Goal: Task Accomplishment & Management: Complete application form

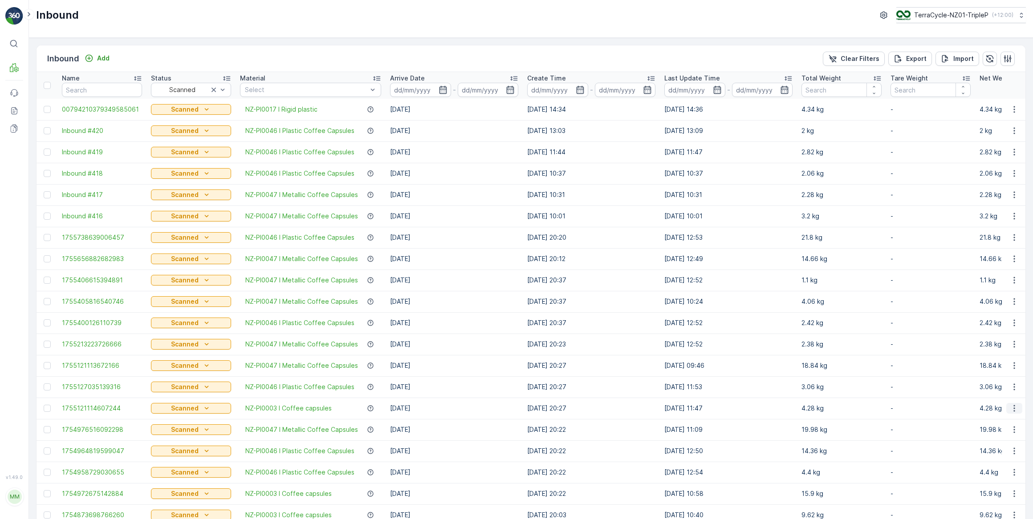
click at [1010, 410] on icon "button" at bounding box center [1014, 408] width 9 height 9
click at [987, 433] on span "Edit Inbound" at bounding box center [984, 434] width 37 height 9
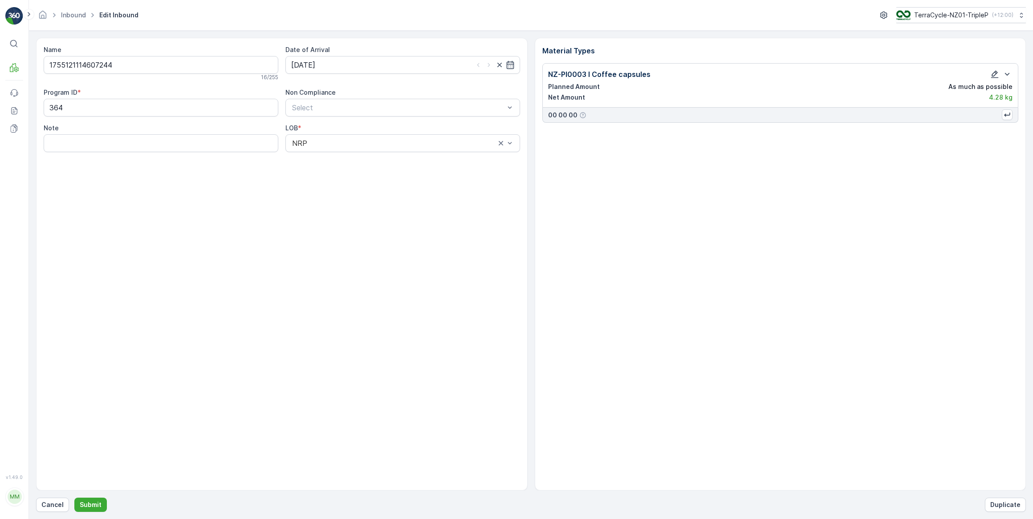
click at [993, 72] on icon "button" at bounding box center [994, 74] width 9 height 9
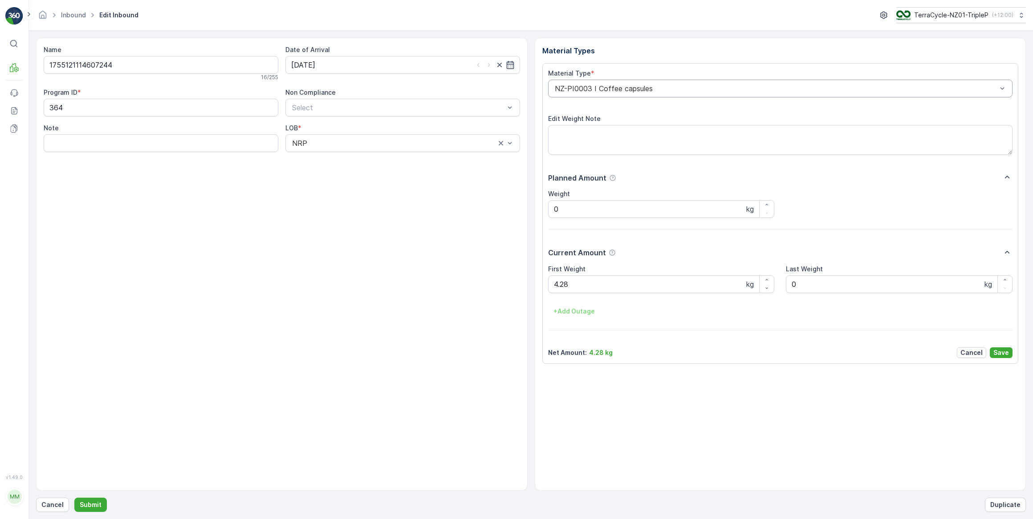
click at [659, 89] on div at bounding box center [776, 89] width 444 height 8
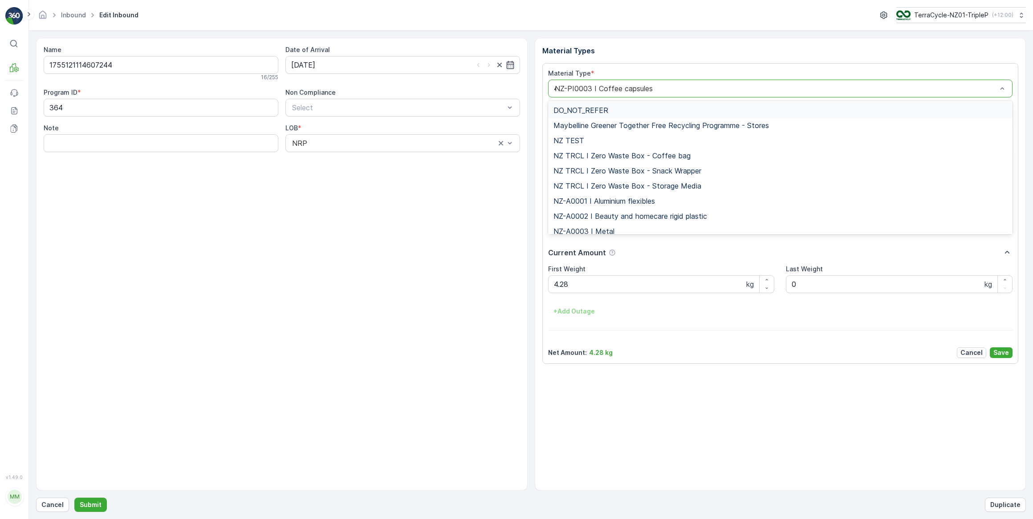
type input "46"
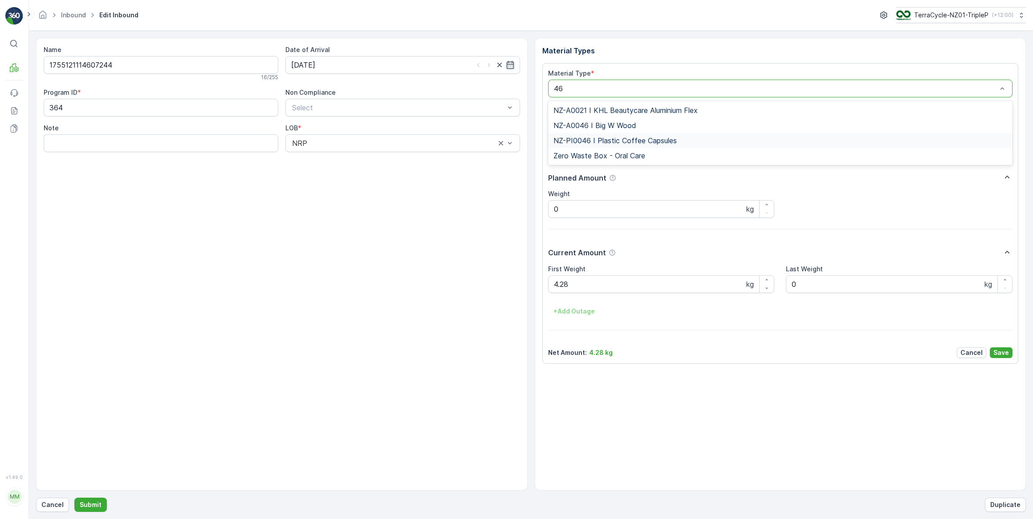
click at [637, 145] on div "NZ-PI0046 I Plastic Coffee Capsules" at bounding box center [780, 140] width 465 height 15
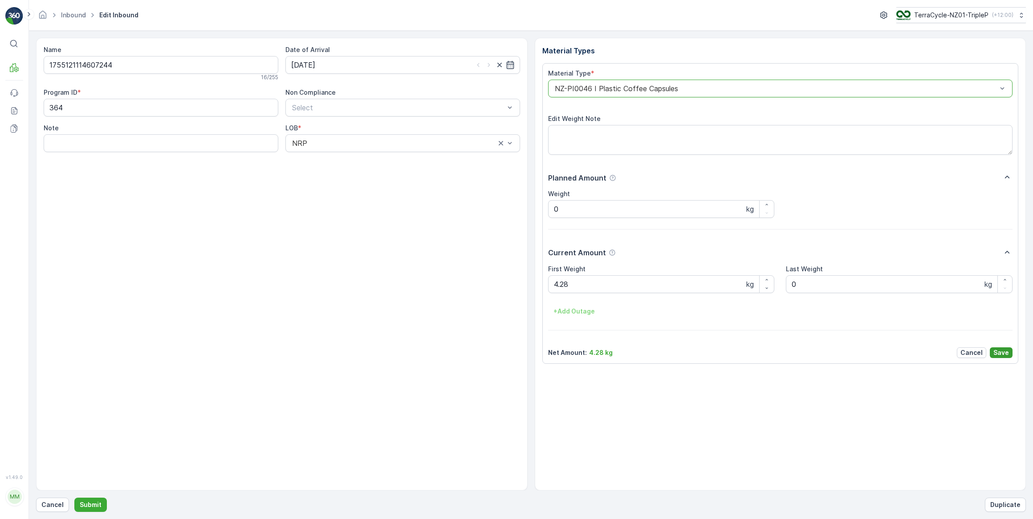
click at [1010, 353] on button "Save" at bounding box center [1000, 353] width 23 height 11
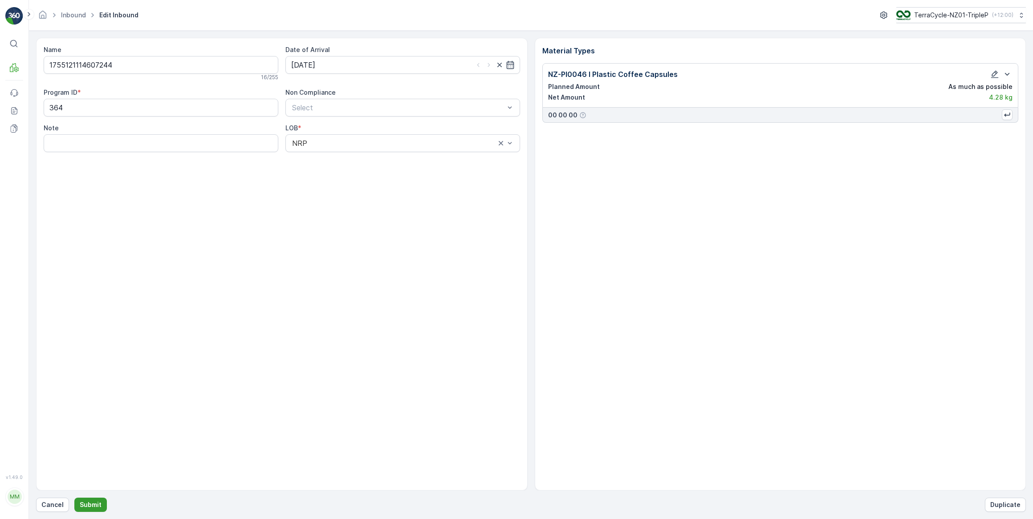
click at [90, 505] on p "Submit" at bounding box center [91, 505] width 22 height 9
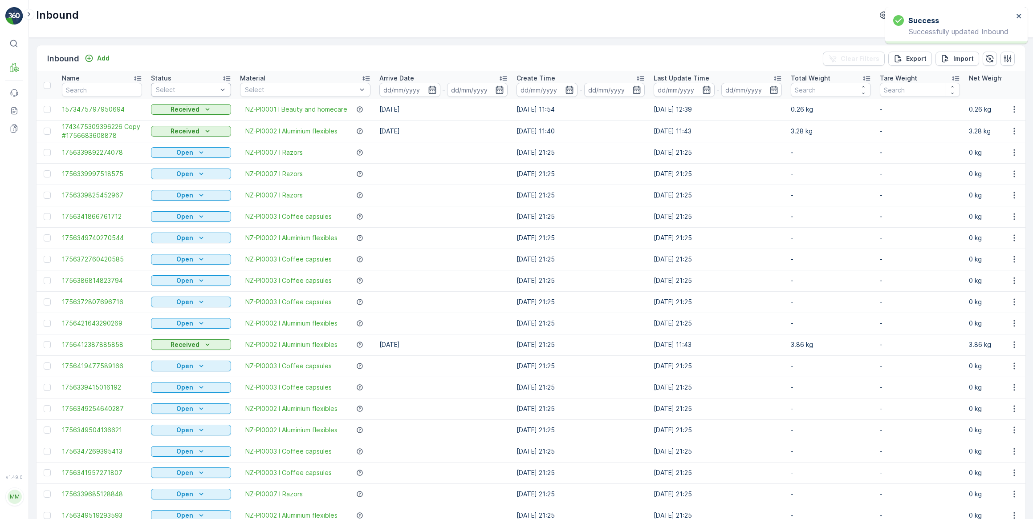
click at [192, 89] on div at bounding box center [186, 89] width 63 height 7
click at [175, 122] on span "Scanned" at bounding box center [169, 123] width 26 height 7
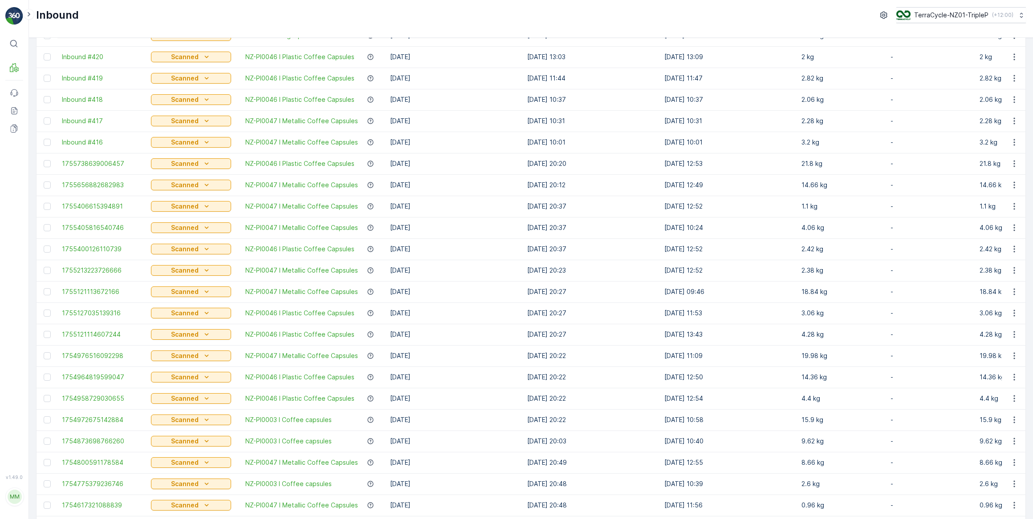
scroll to position [81, 0]
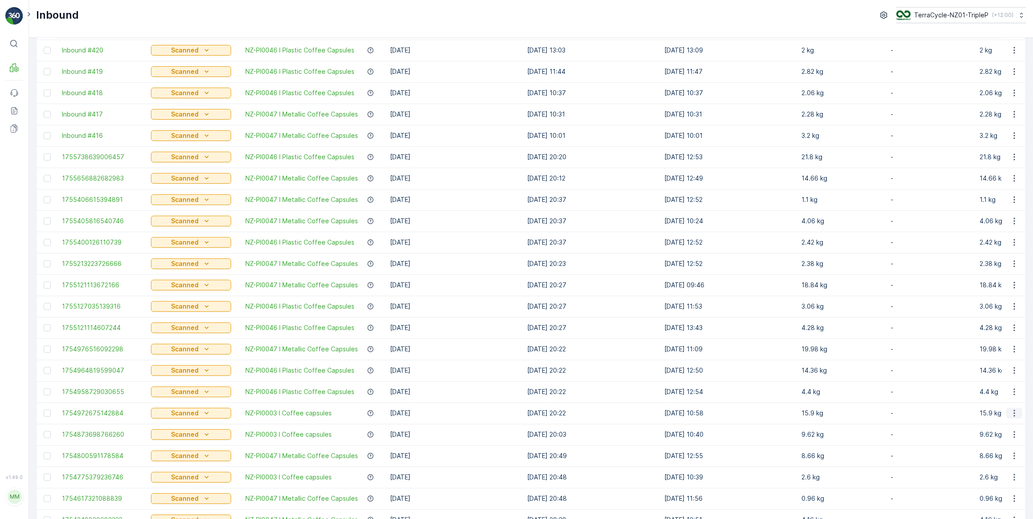
click at [1017, 414] on button "button" at bounding box center [1014, 413] width 16 height 11
click at [994, 440] on span "Edit Inbound" at bounding box center [984, 438] width 37 height 9
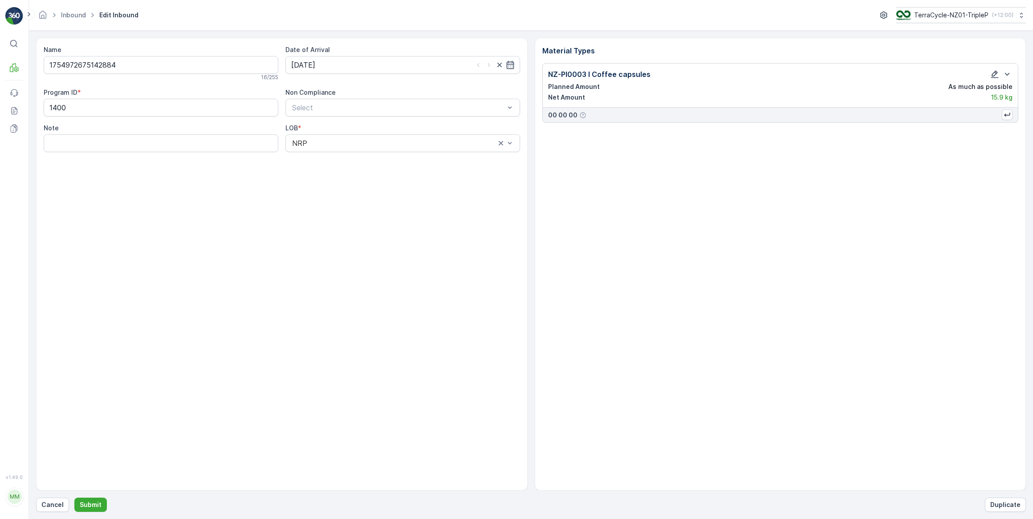
click at [992, 77] on icon "button" at bounding box center [994, 74] width 9 height 9
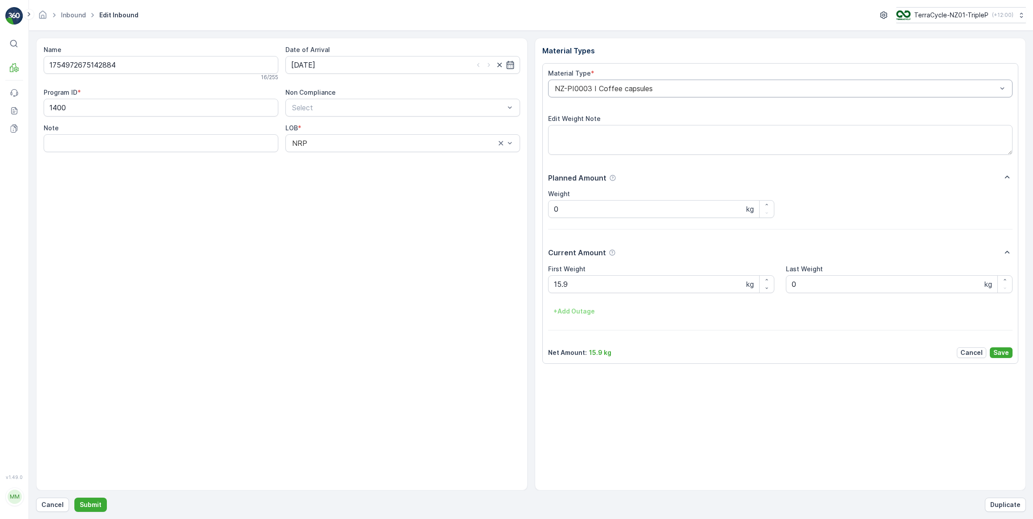
click at [663, 84] on div "NZ-PI0003 I Coffee capsules" at bounding box center [780, 89] width 465 height 18
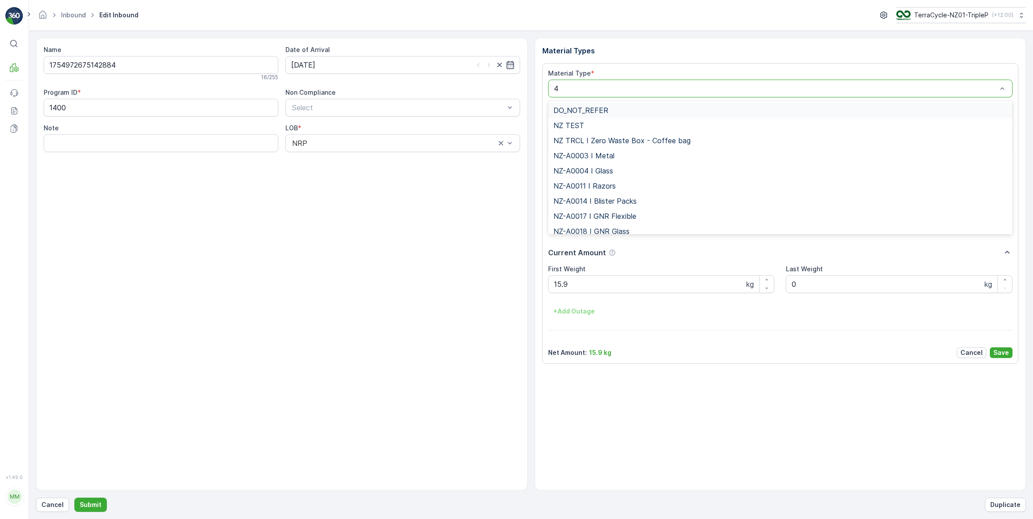
type input "46"
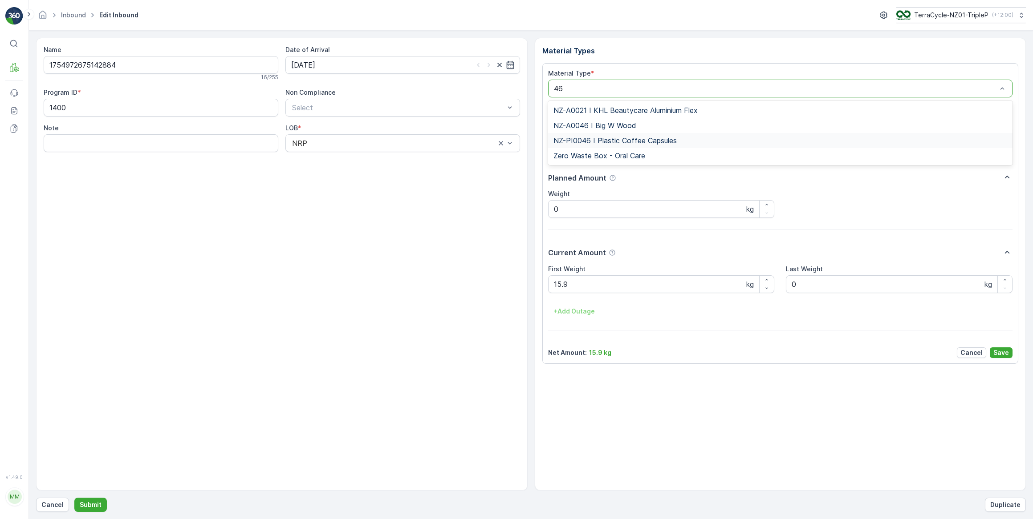
click at [649, 142] on span "NZ-PI0046 I Plastic Coffee Capsules" at bounding box center [614, 141] width 123 height 8
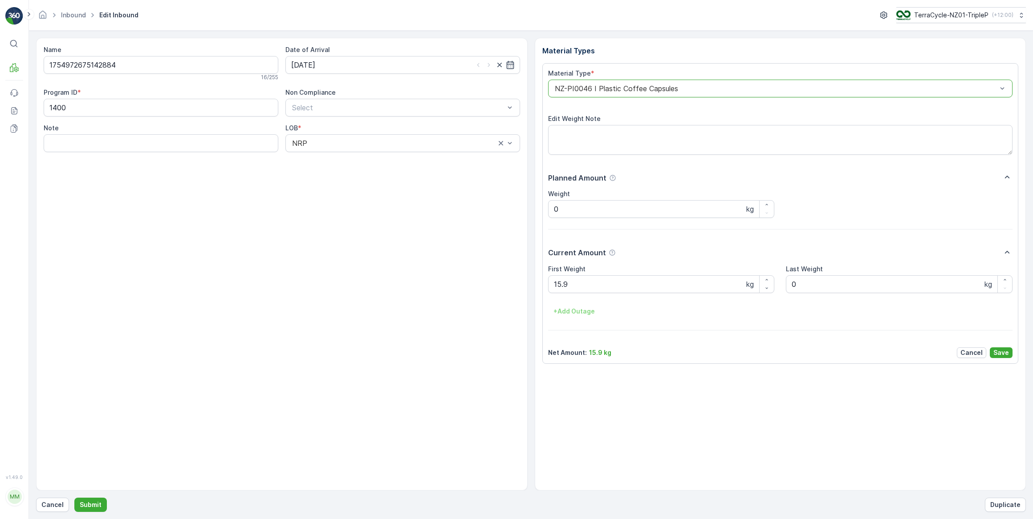
drag, startPoint x: 1008, startPoint y: 353, endPoint x: 993, endPoint y: 346, distance: 16.4
click at [1007, 353] on p "Save" at bounding box center [1001, 353] width 16 height 9
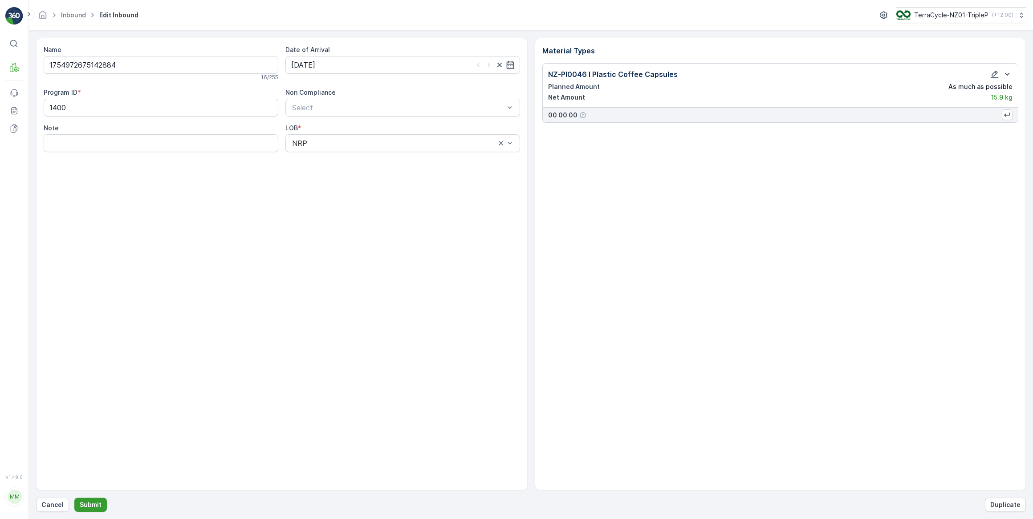
click at [95, 504] on p "Submit" at bounding box center [91, 505] width 22 height 9
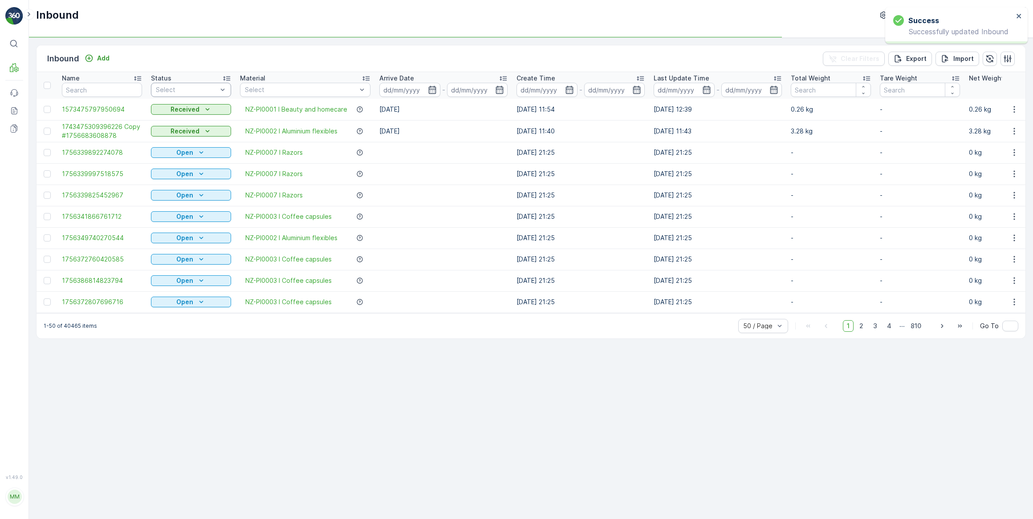
click at [175, 89] on div at bounding box center [186, 89] width 63 height 7
click at [173, 125] on span "Scanned" at bounding box center [169, 123] width 26 height 7
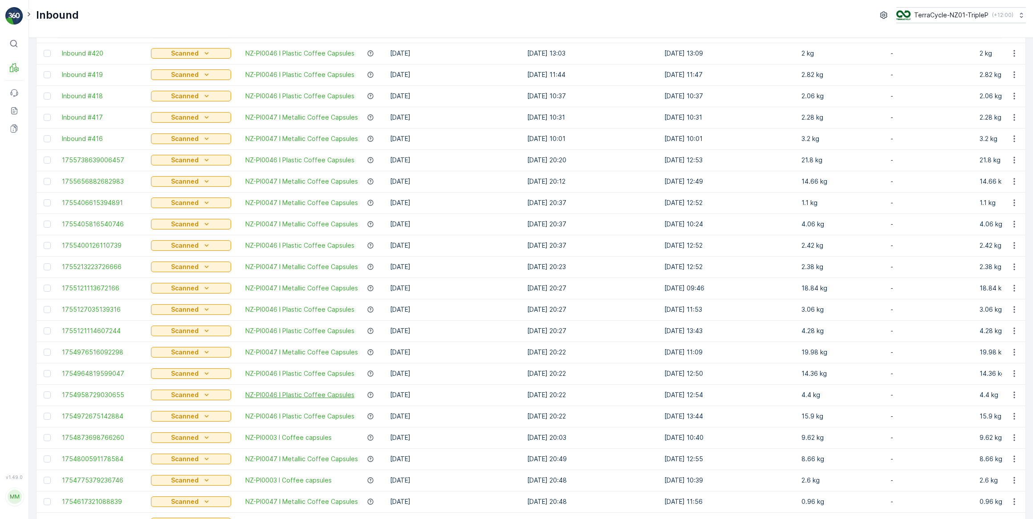
scroll to position [81, 0]
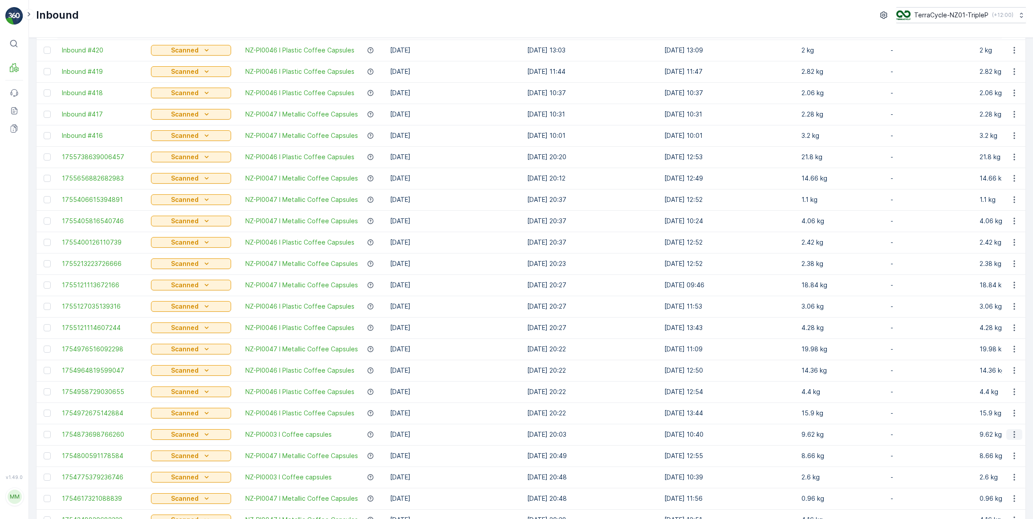
click at [1018, 435] on button "button" at bounding box center [1014, 435] width 16 height 11
click at [981, 363] on span "Edit Inbound" at bounding box center [984, 367] width 37 height 9
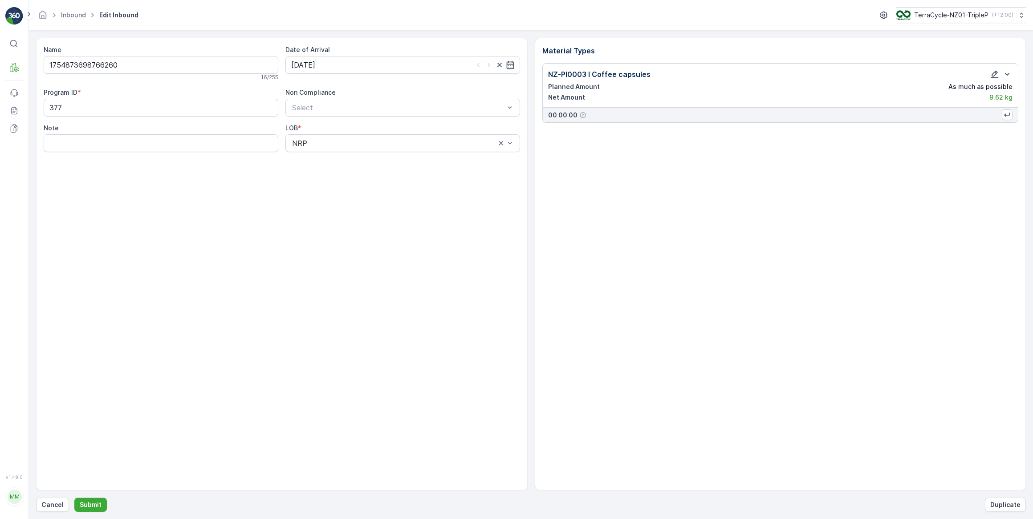
click at [996, 76] on icon "button" at bounding box center [994, 74] width 9 height 9
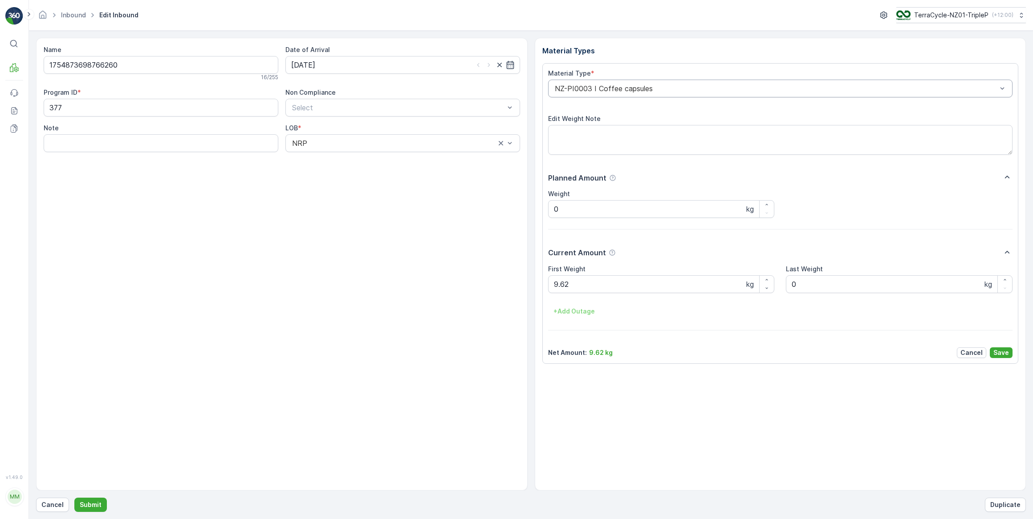
click at [644, 89] on div at bounding box center [776, 89] width 444 height 8
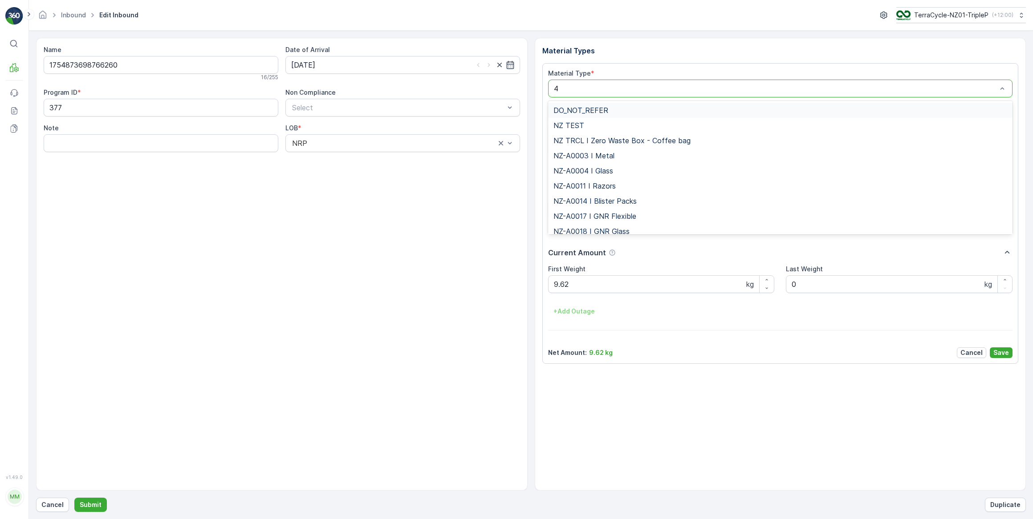
type input "47"
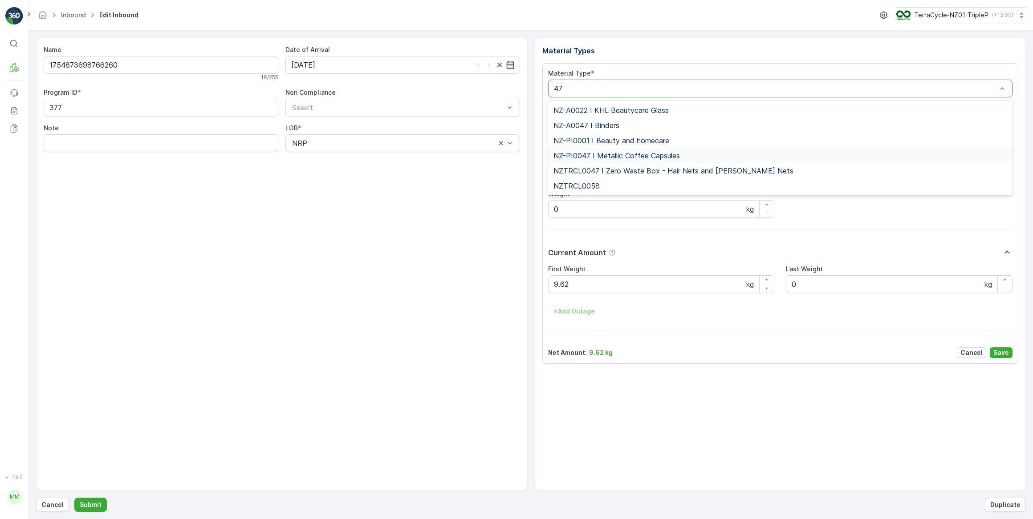
click at [619, 152] on span "NZ-PI0047 I Metallic Coffee Capsules" at bounding box center [616, 156] width 126 height 8
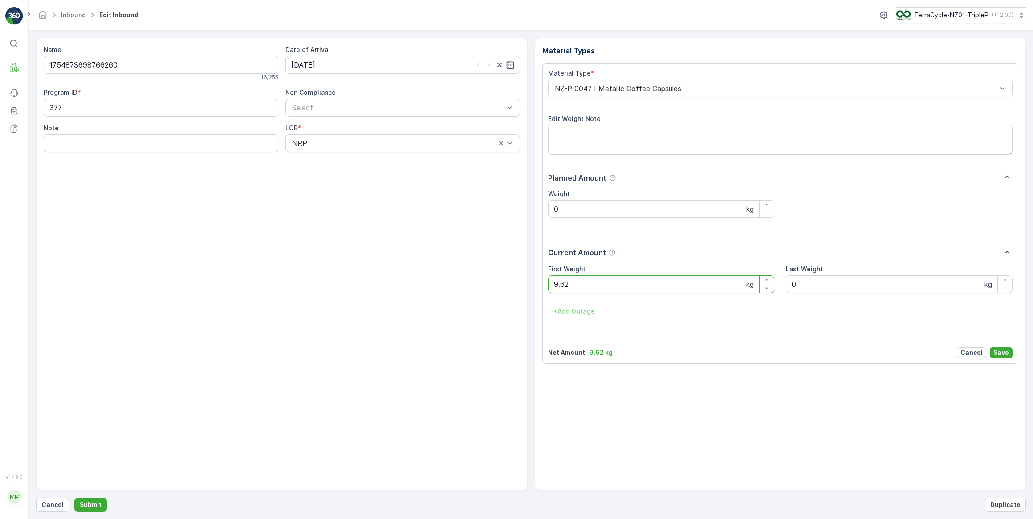
drag, startPoint x: 581, startPoint y: 283, endPoint x: 539, endPoint y: 284, distance: 41.4
click at [543, 284] on div "Material Type * NZ-PI0047 I Metallic Coffee Capsules Edit Weight Note Planned A…" at bounding box center [780, 213] width 476 height 301
click at [498, 292] on div "Name 1754873698766260 16 / 255 Date of Arrival [DATE] Program ID * 377 Non Comp…" at bounding box center [281, 264] width 491 height 453
click at [1002, 349] on p "Save" at bounding box center [1001, 353] width 16 height 9
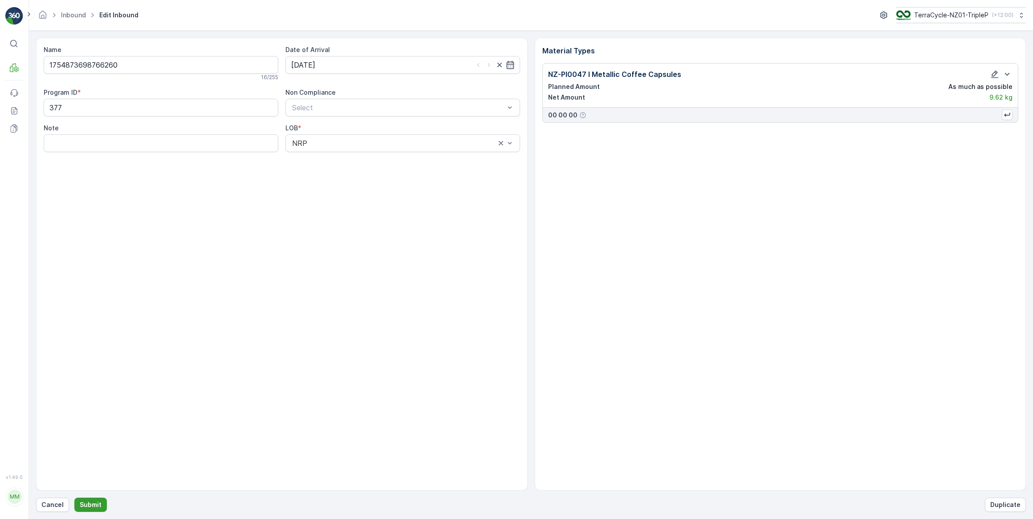
click at [82, 506] on p "Submit" at bounding box center [91, 505] width 22 height 9
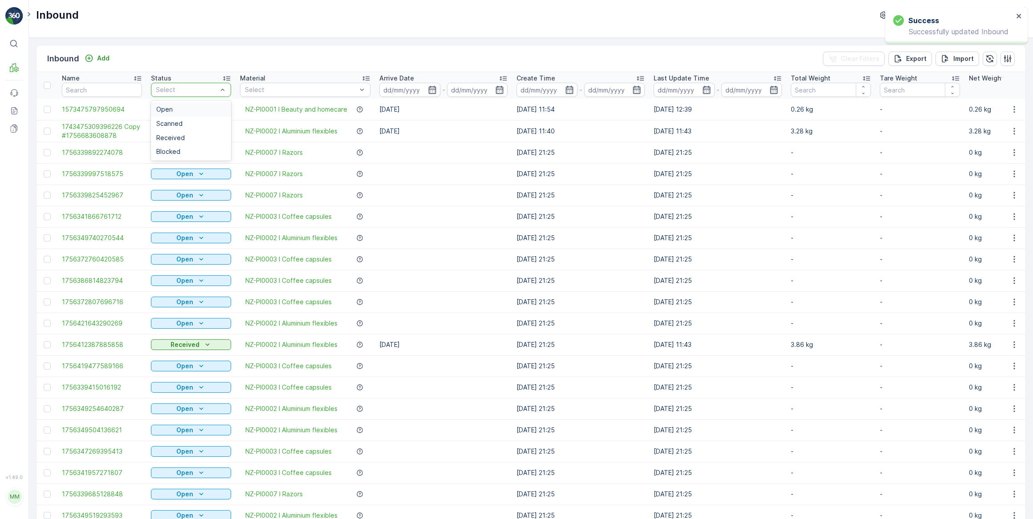
click at [190, 89] on div at bounding box center [186, 89] width 63 height 7
click at [191, 89] on div at bounding box center [186, 89] width 63 height 7
click at [174, 124] on span "Scanned" at bounding box center [169, 123] width 26 height 7
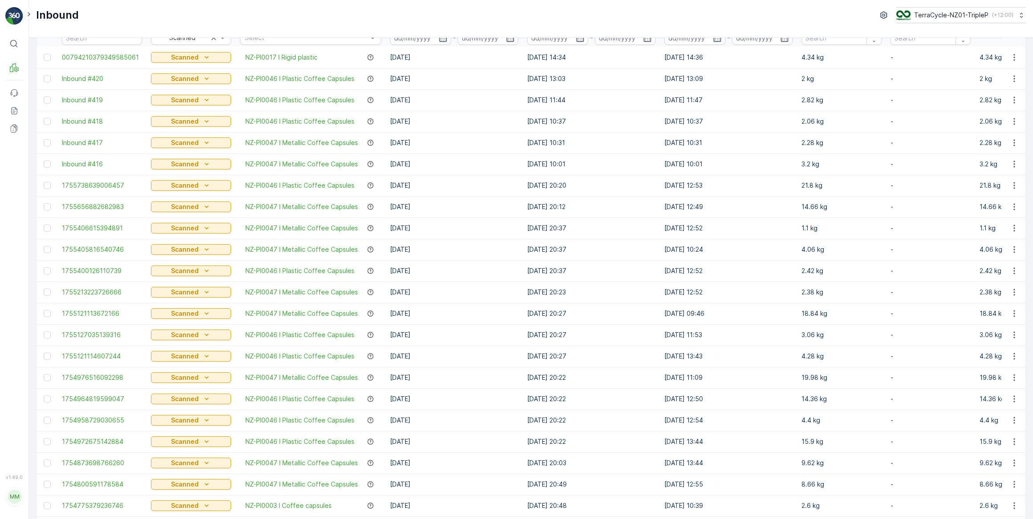
scroll to position [172, 0]
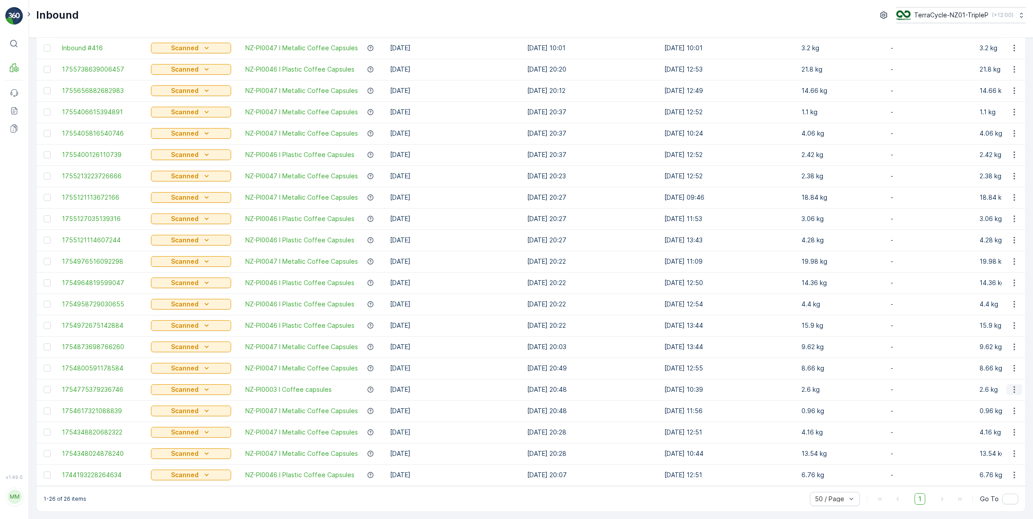
click at [1010, 386] on icon "button" at bounding box center [1014, 389] width 9 height 9
click at [998, 413] on span "Edit Inbound" at bounding box center [984, 411] width 37 height 9
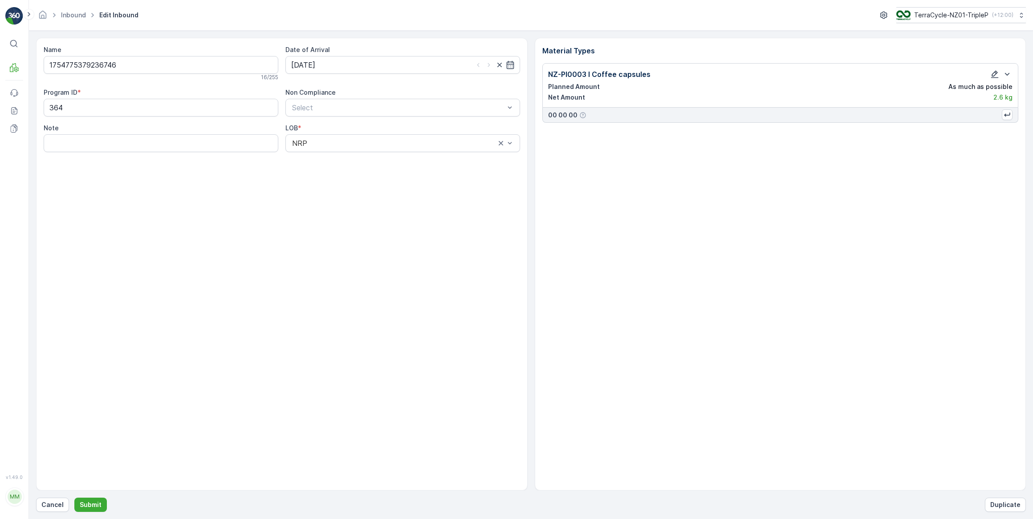
click at [997, 73] on icon "button" at bounding box center [994, 74] width 9 height 9
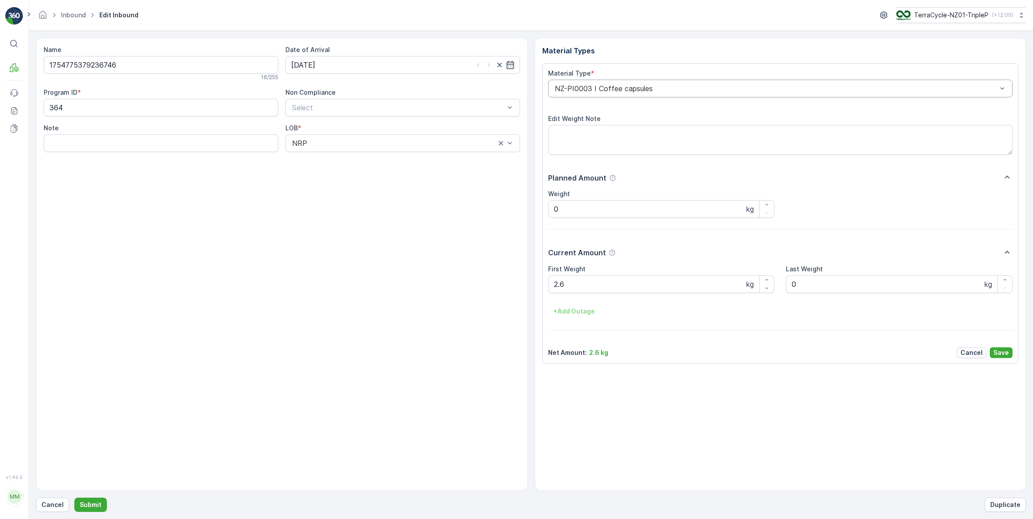
click at [644, 89] on div at bounding box center [776, 89] width 444 height 8
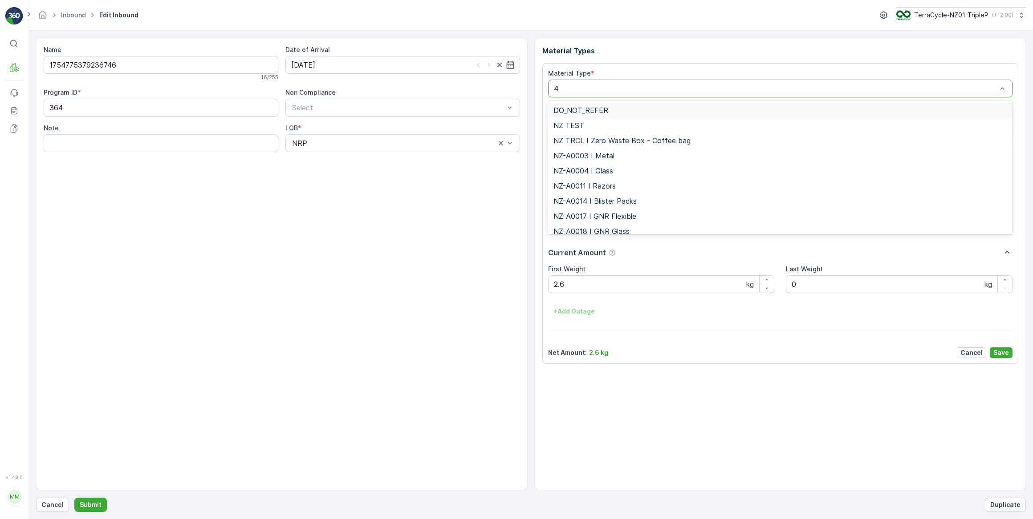
type input "46"
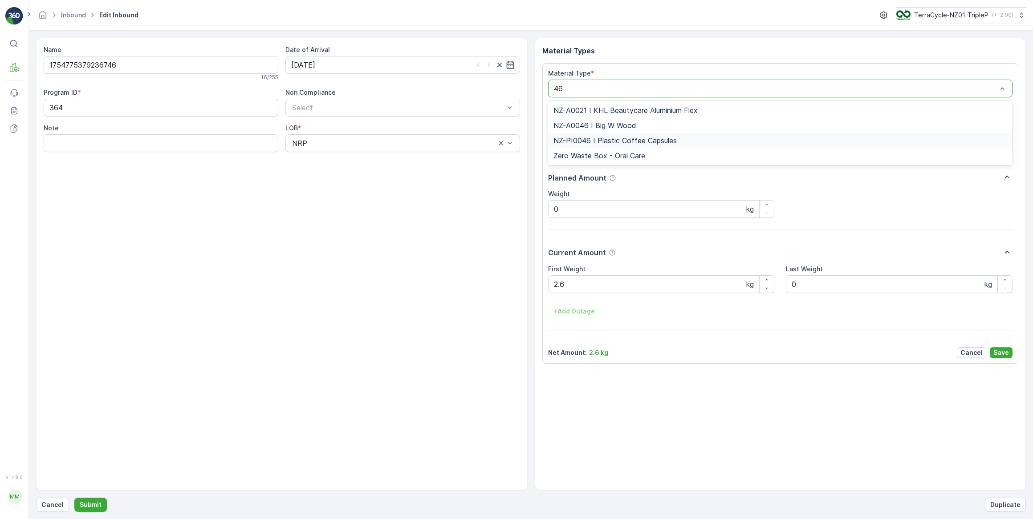
click at [643, 141] on span "NZ-PI0046 I Plastic Coffee Capsules" at bounding box center [614, 141] width 123 height 8
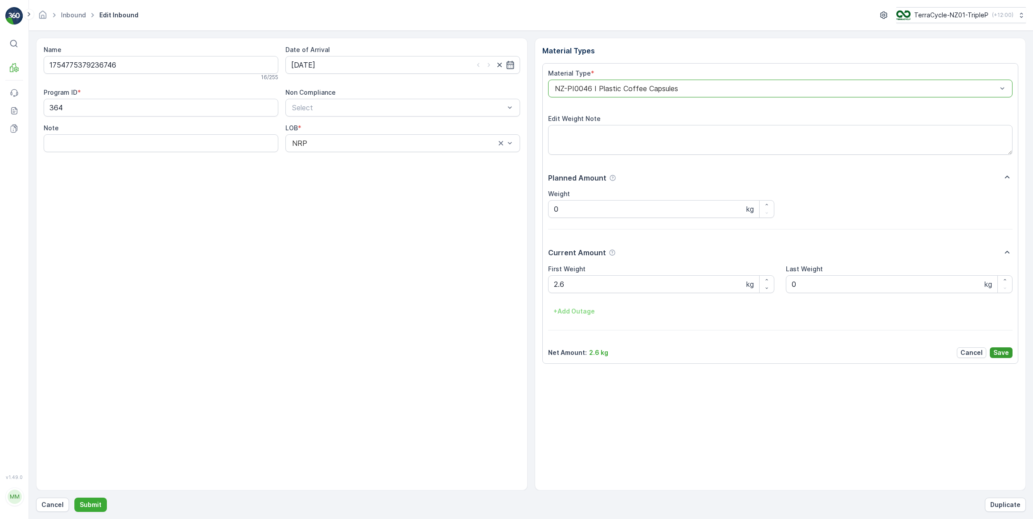
click at [1008, 355] on p "Save" at bounding box center [1001, 353] width 16 height 9
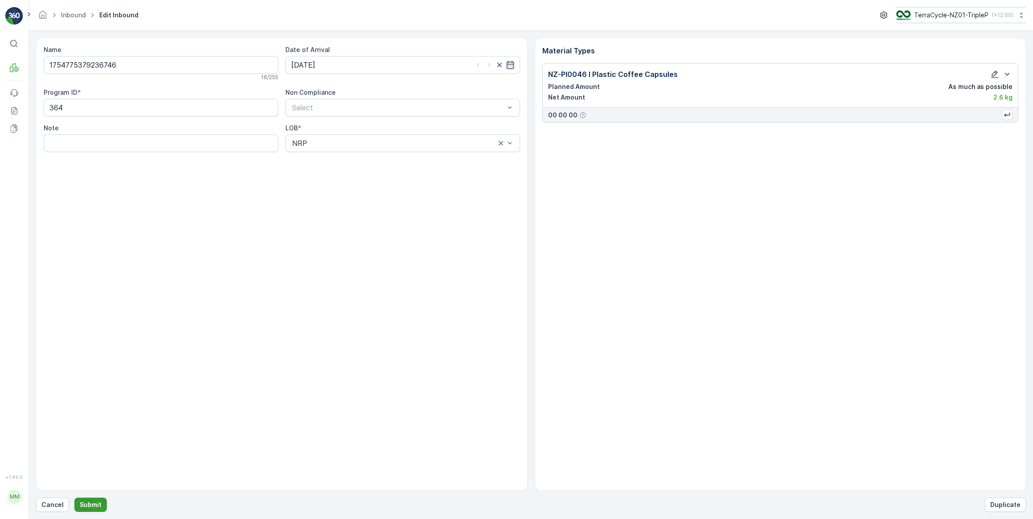
click at [93, 509] on p "Submit" at bounding box center [91, 505] width 22 height 9
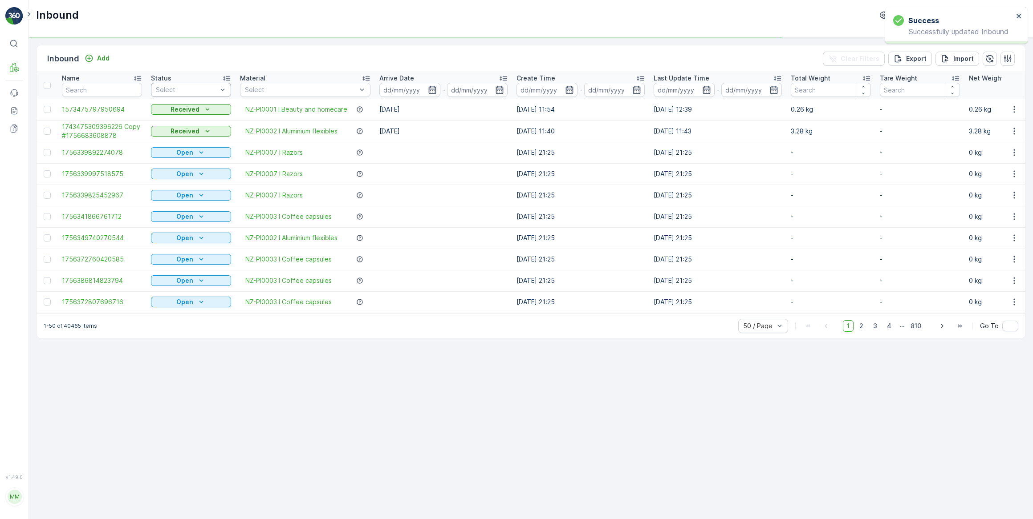
click at [185, 90] on div at bounding box center [186, 89] width 63 height 7
click at [189, 124] on div "Scanned" at bounding box center [190, 123] width 69 height 7
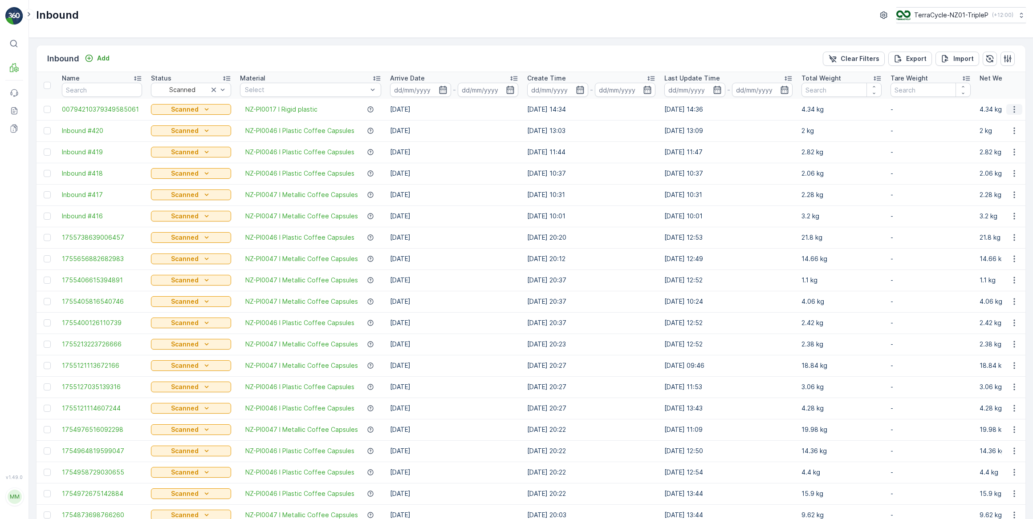
click at [1010, 109] on icon "button" at bounding box center [1014, 109] width 9 height 9
click at [986, 135] on span "Edit Inbound" at bounding box center [984, 134] width 37 height 9
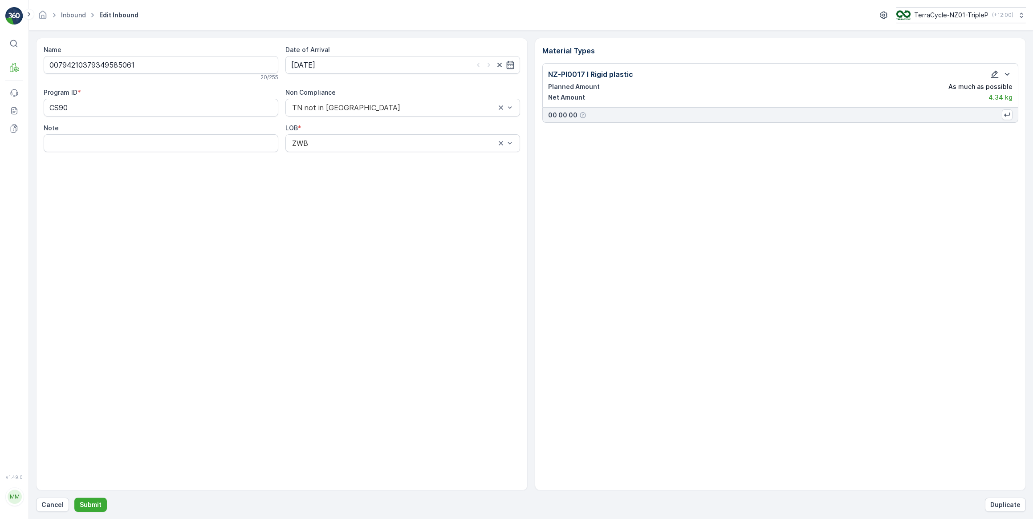
click at [993, 72] on icon "button" at bounding box center [994, 74] width 9 height 9
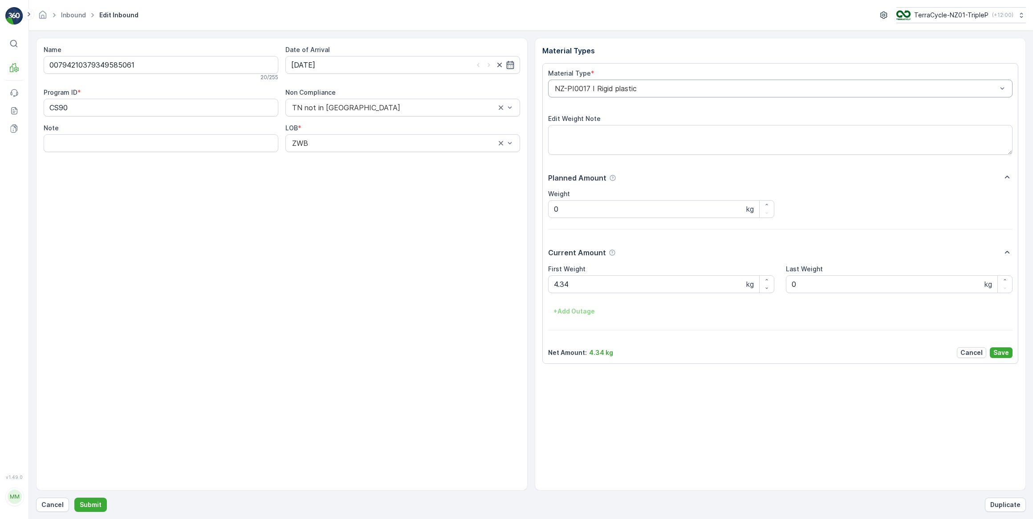
click at [683, 89] on div at bounding box center [776, 89] width 444 height 8
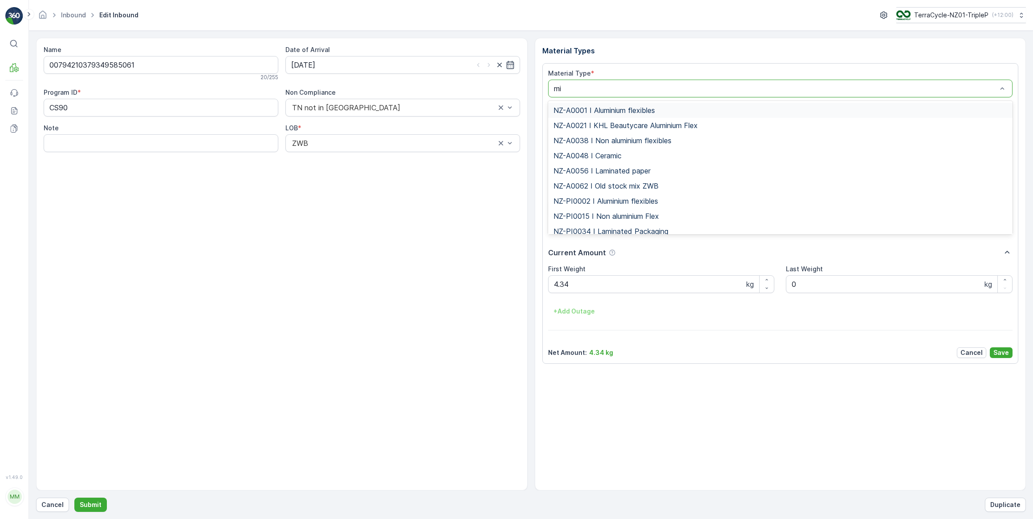
type input "mix"
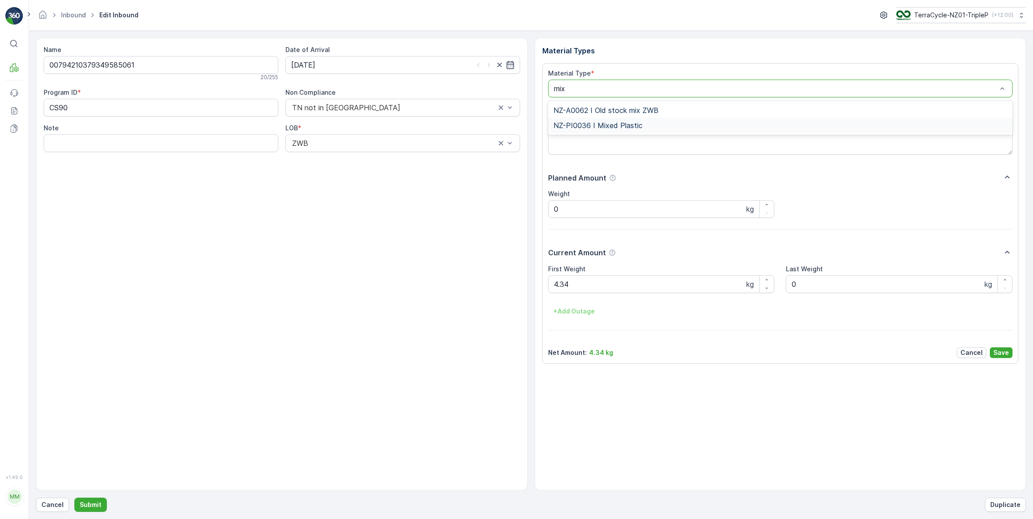
click at [615, 129] on span "NZ-PI0036 I Mixed Plastic" at bounding box center [597, 126] width 89 height 8
click at [995, 353] on p "Save" at bounding box center [1001, 353] width 16 height 9
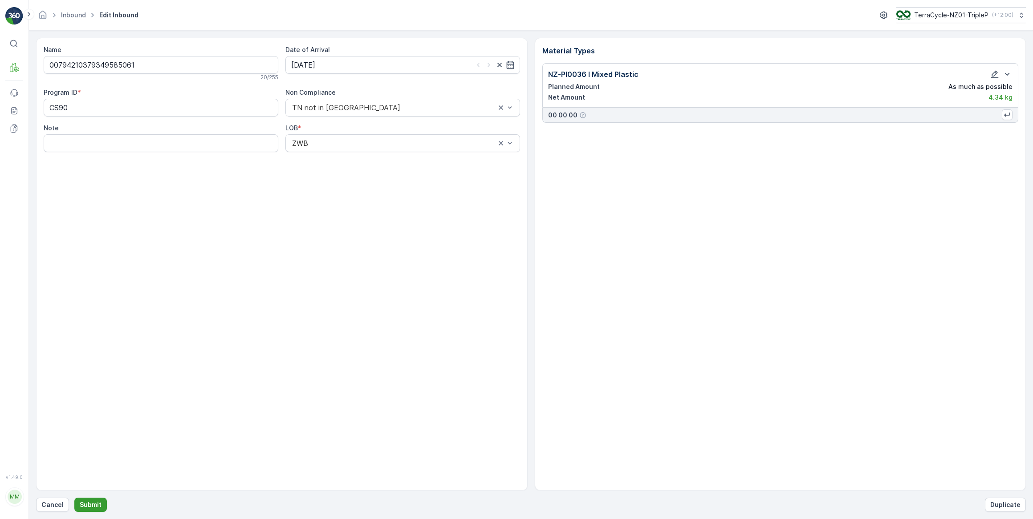
click at [98, 503] on p "Submit" at bounding box center [91, 505] width 22 height 9
